Goal: Navigation & Orientation: Understand site structure

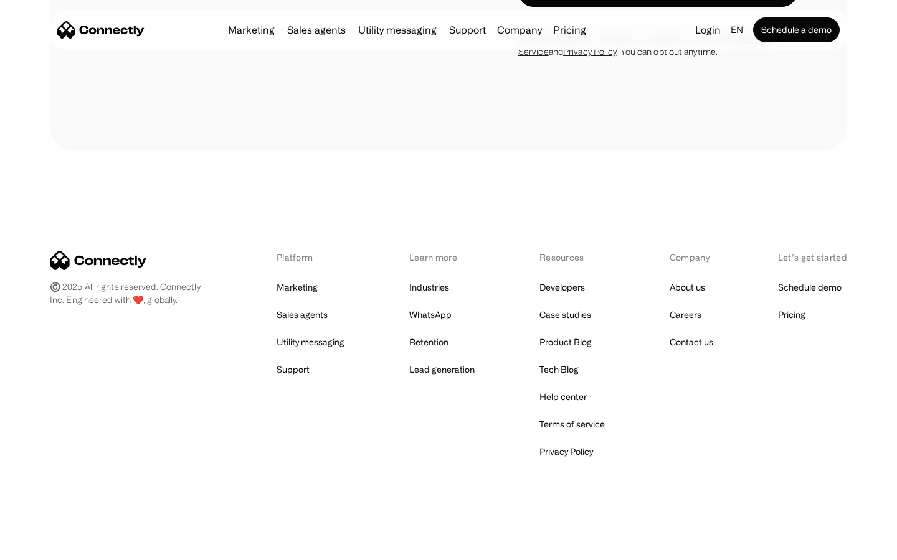
scroll to position [2355, 0]
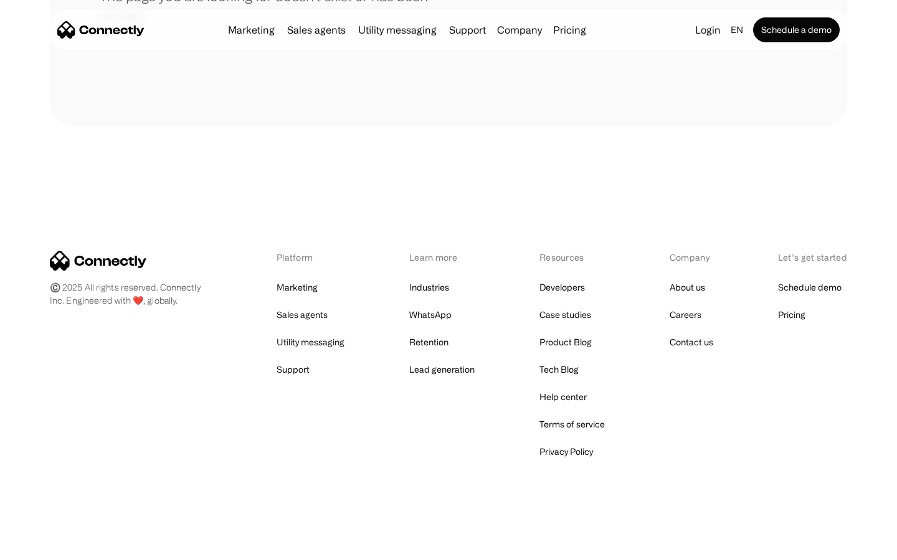
scroll to position [227, 0]
